Goal: Find specific page/section: Find specific page/section

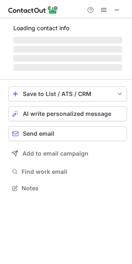
scroll to position [180, 132]
